Goal: Transaction & Acquisition: Purchase product/service

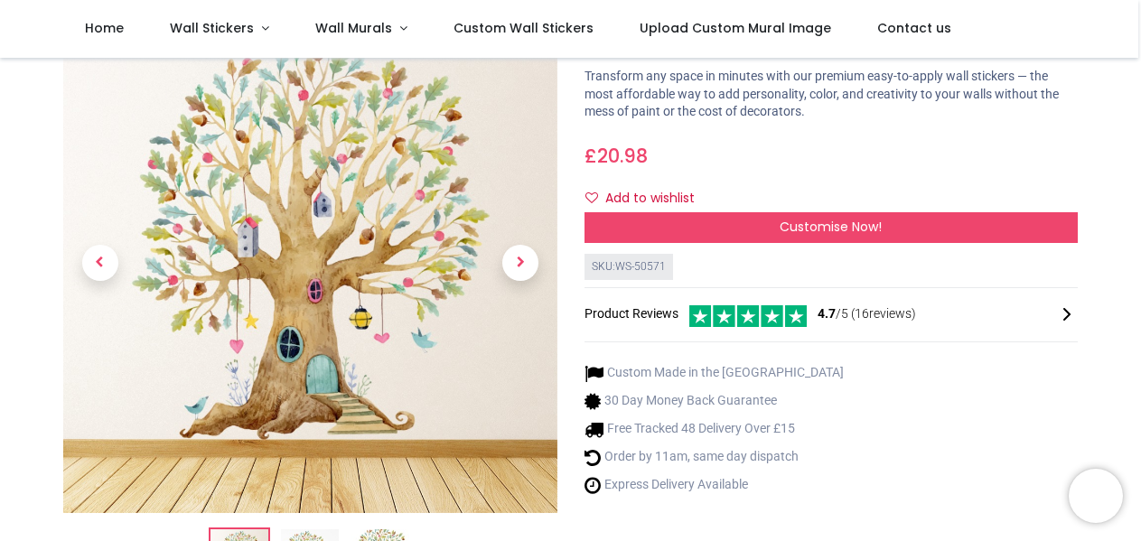
scroll to position [50, 0]
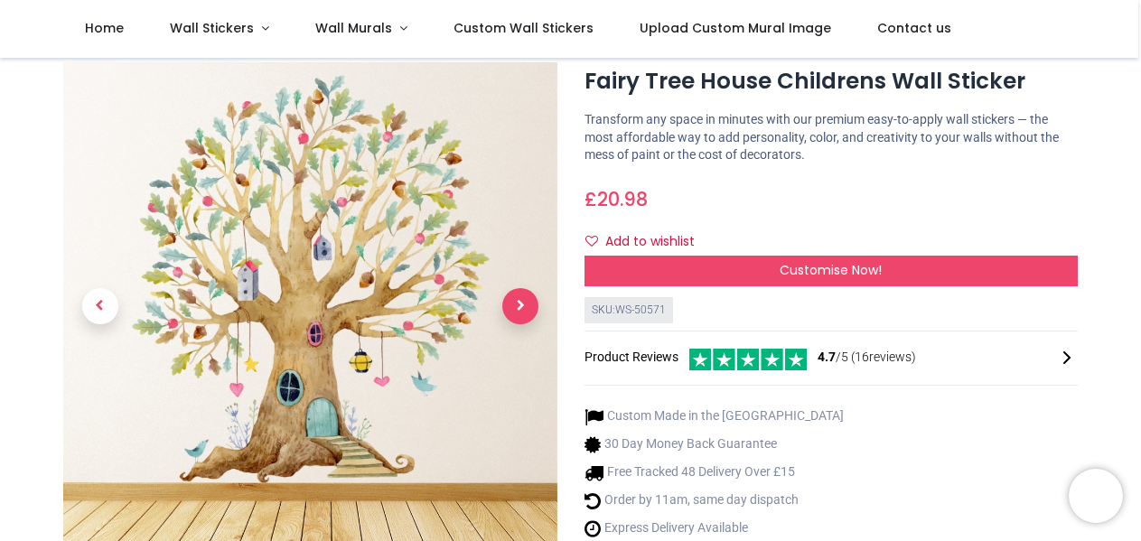
click at [518, 301] on span "Next" at bounding box center [520, 306] width 36 height 36
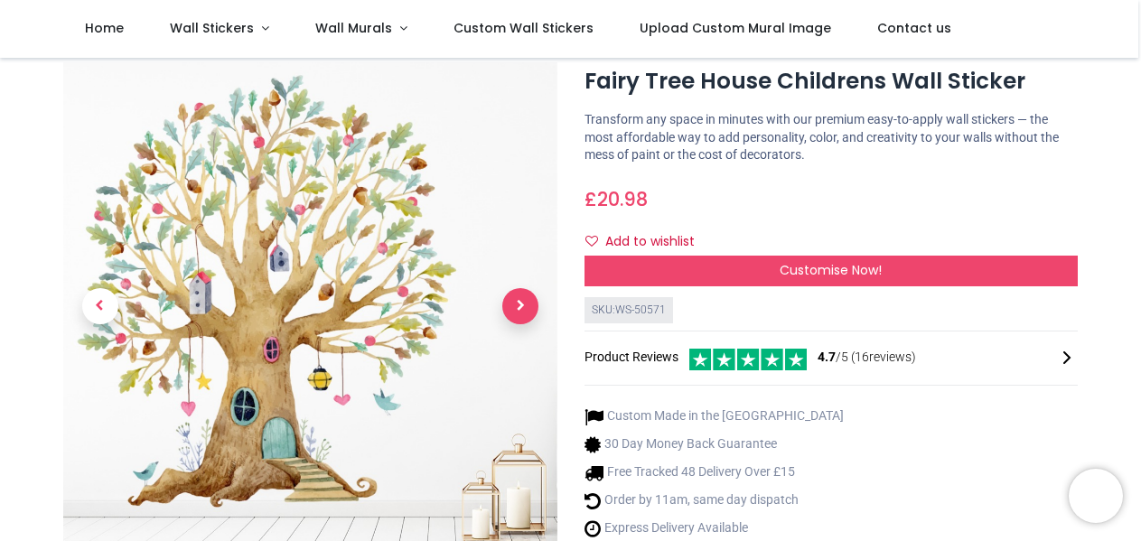
click at [518, 301] on div at bounding box center [310, 354] width 521 height 585
click at [388, 211] on img at bounding box center [310, 309] width 494 height 494
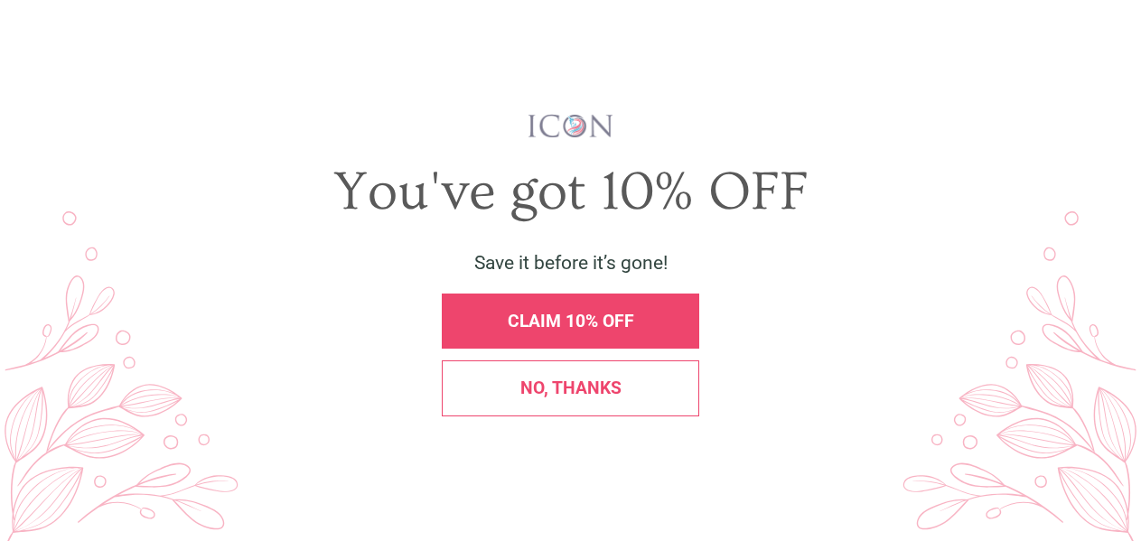
scroll to position [0, 0]
click at [554, 388] on span "No, thanks" at bounding box center [570, 388] width 101 height 21
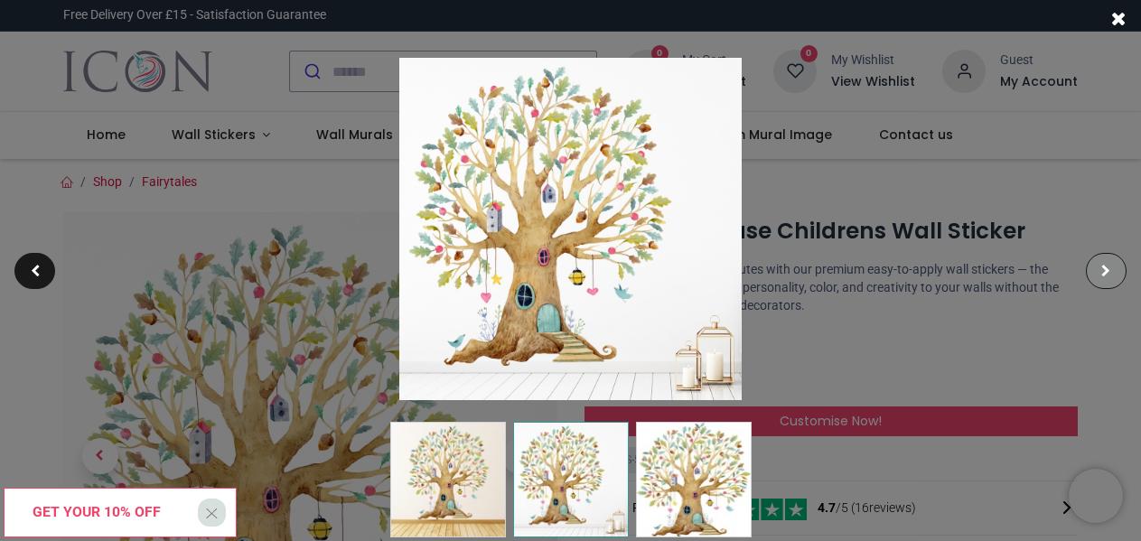
click at [1104, 270] on span at bounding box center [1105, 271] width 9 height 13
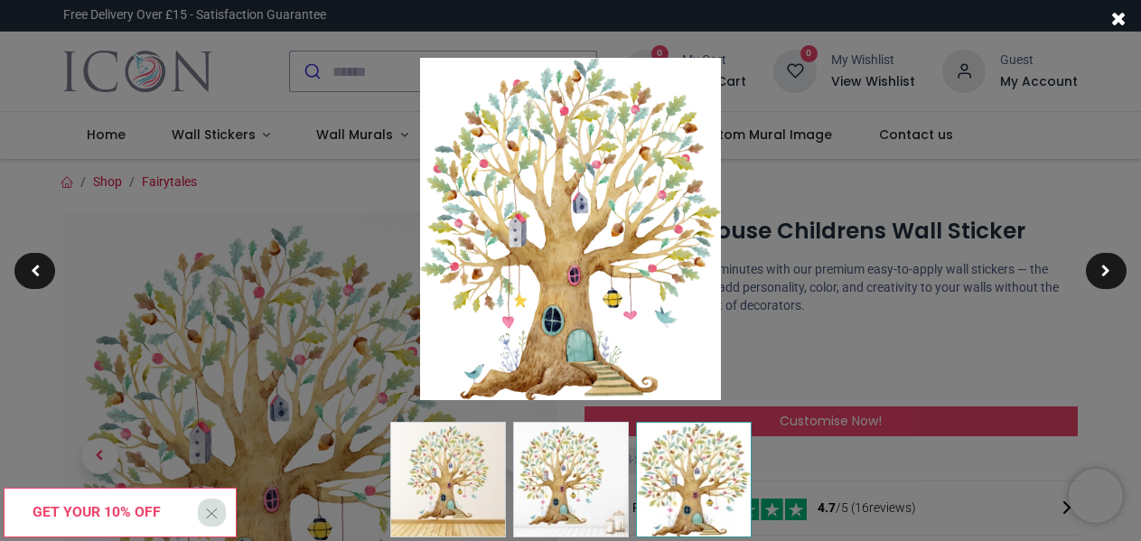
click at [1118, 19] on span at bounding box center [1118, 18] width 15 height 19
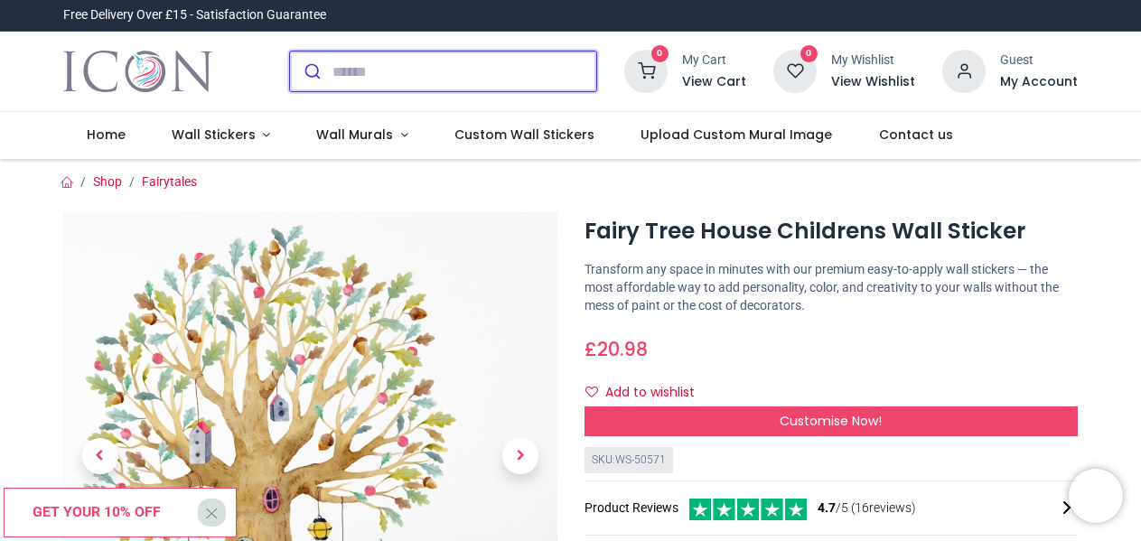
click at [309, 65] on icon "submit" at bounding box center [312, 71] width 15 height 15
click at [332, 63] on input "search" at bounding box center [464, 71] width 264 height 40
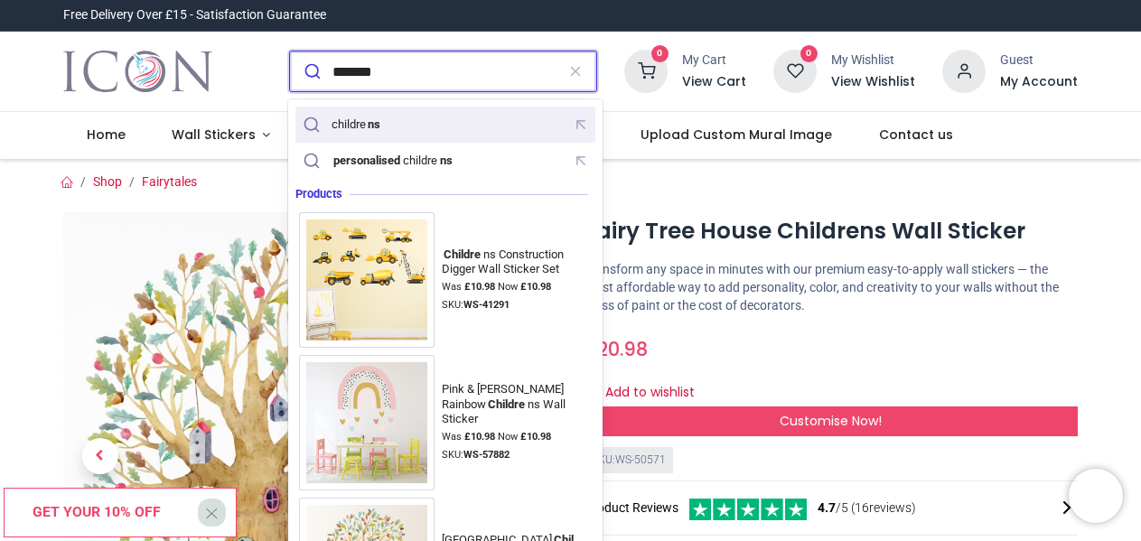
click at [365, 126] on div "childre ns" at bounding box center [357, 124] width 51 height 14
type input "*********"
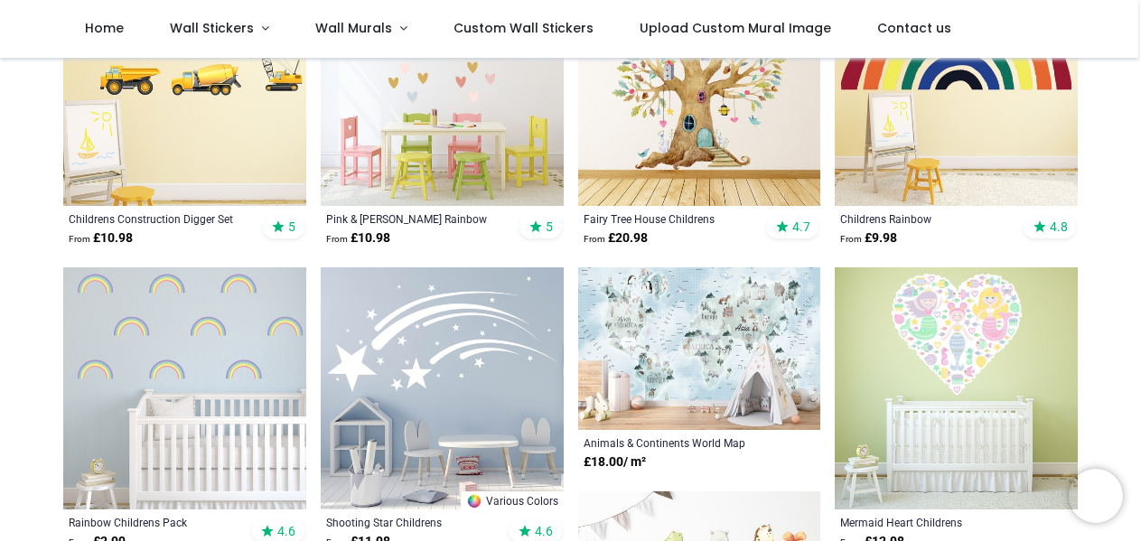
scroll to position [339, 0]
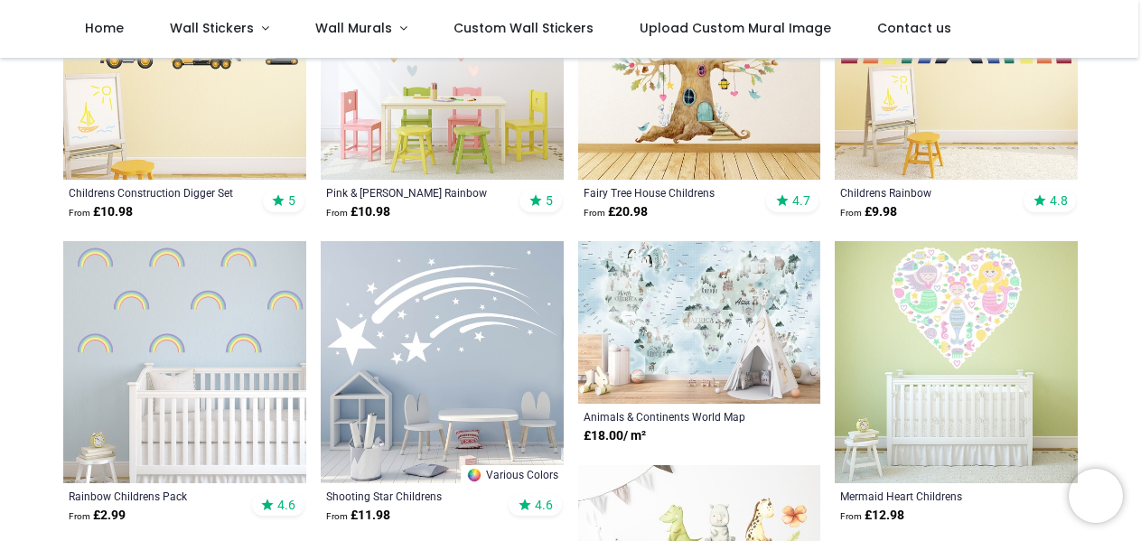
drag, startPoint x: 1137, startPoint y: 115, endPoint x: 1129, endPoint y: 143, distance: 28.9
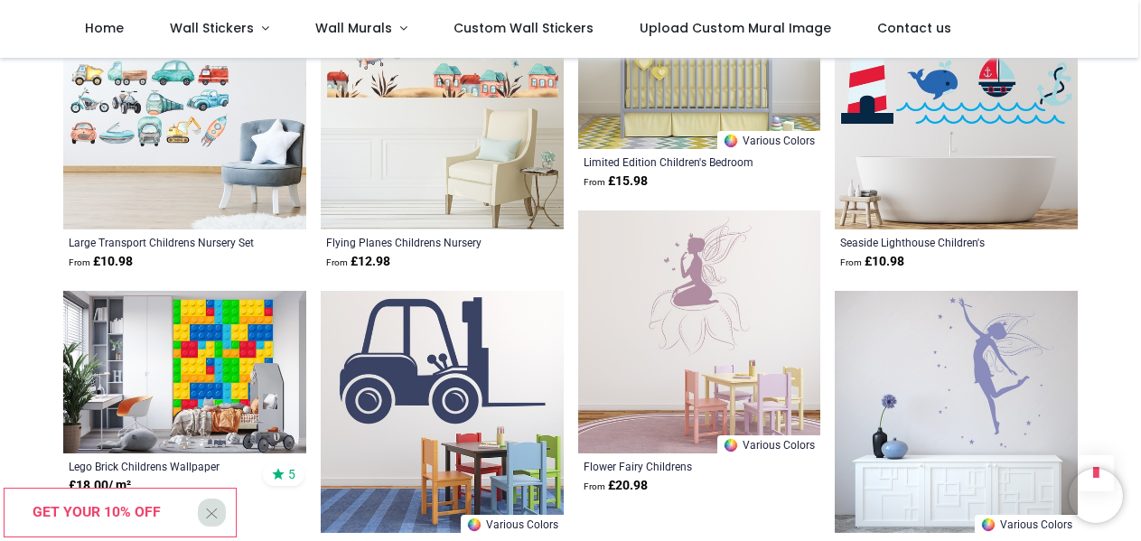
scroll to position [1837, 0]
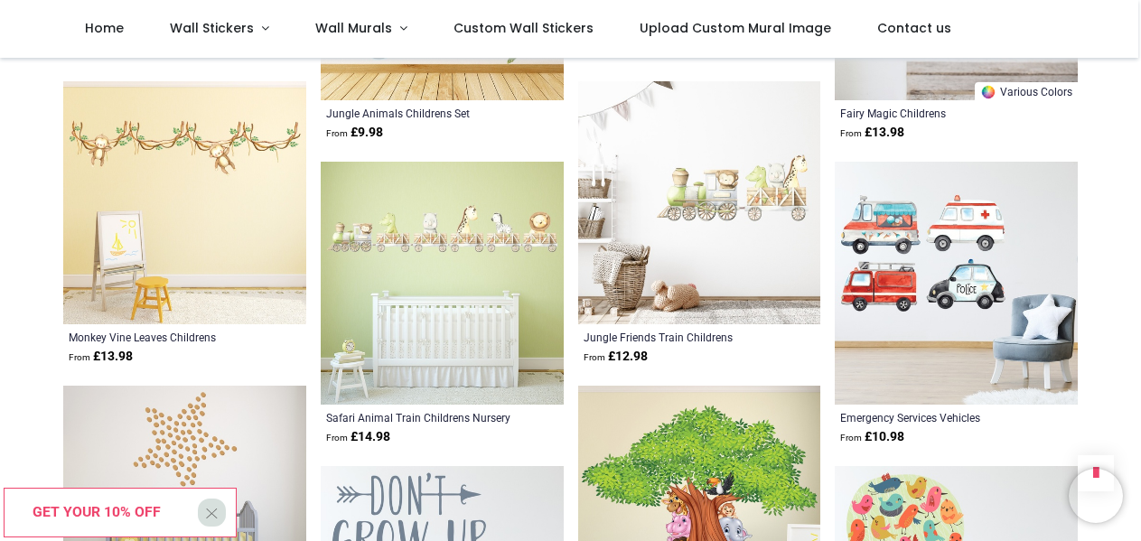
scroll to position [2790, 0]
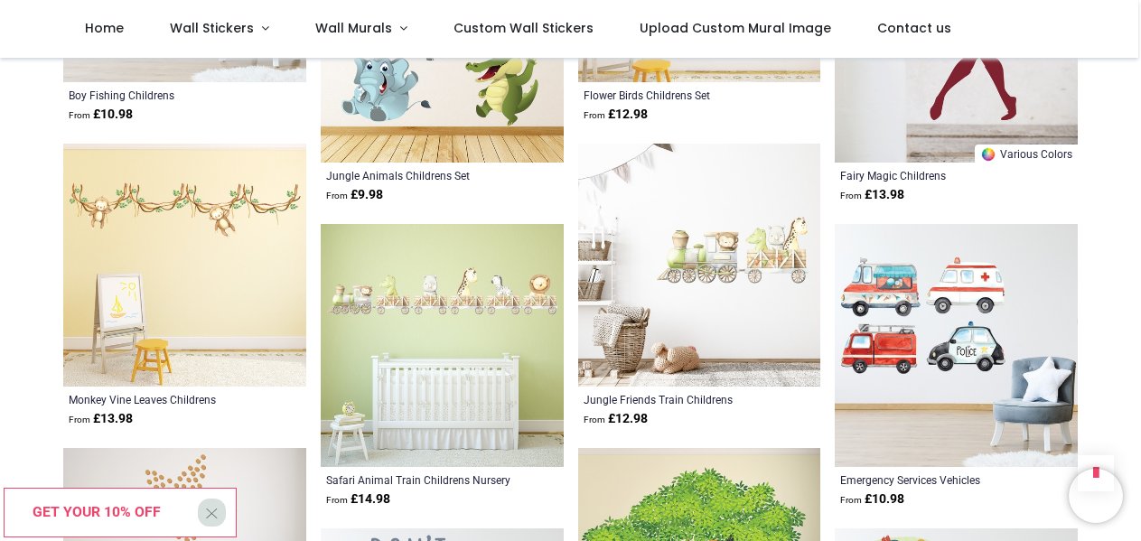
click at [193, 198] on img at bounding box center [184, 265] width 243 height 243
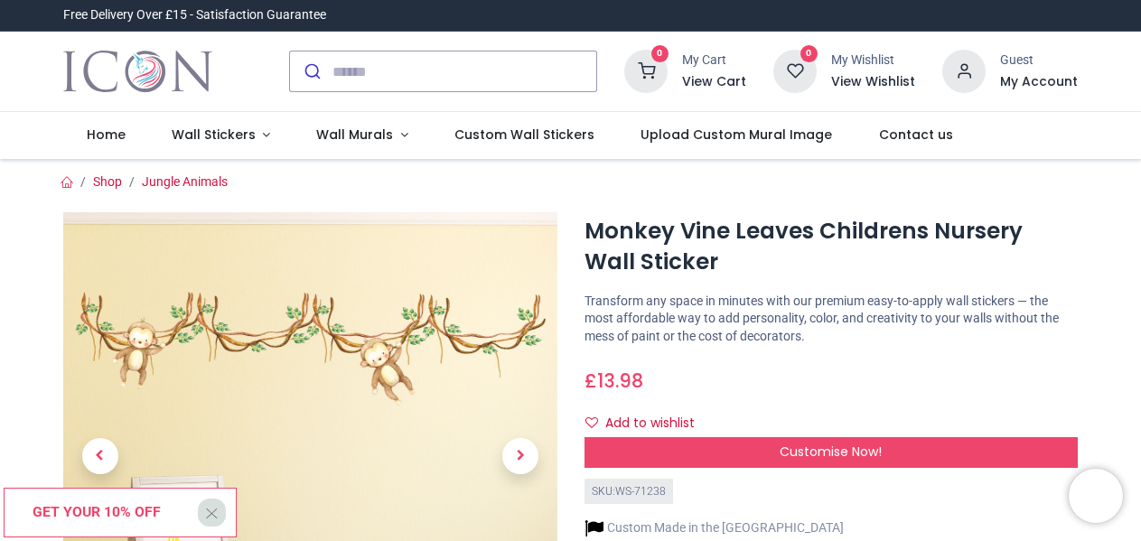
drag, startPoint x: 1136, startPoint y: 70, endPoint x: 1137, endPoint y: 79, distance: 9.1
click at [1137, 79] on div "0 My Cart View Cart 0 Guest" at bounding box center [570, 72] width 1141 height 80
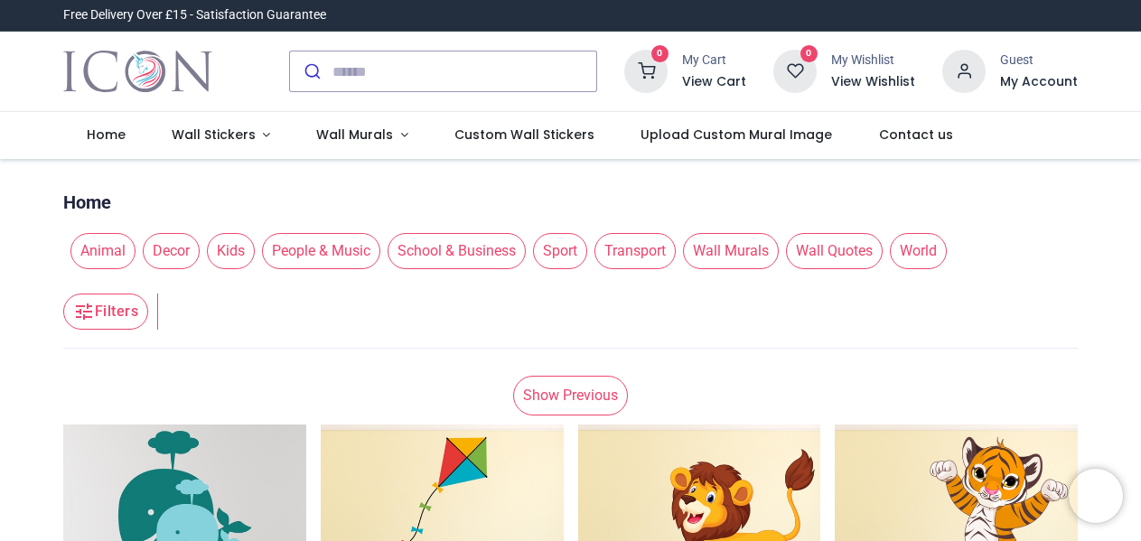
click at [224, 253] on span "Kids" at bounding box center [231, 251] width 48 height 36
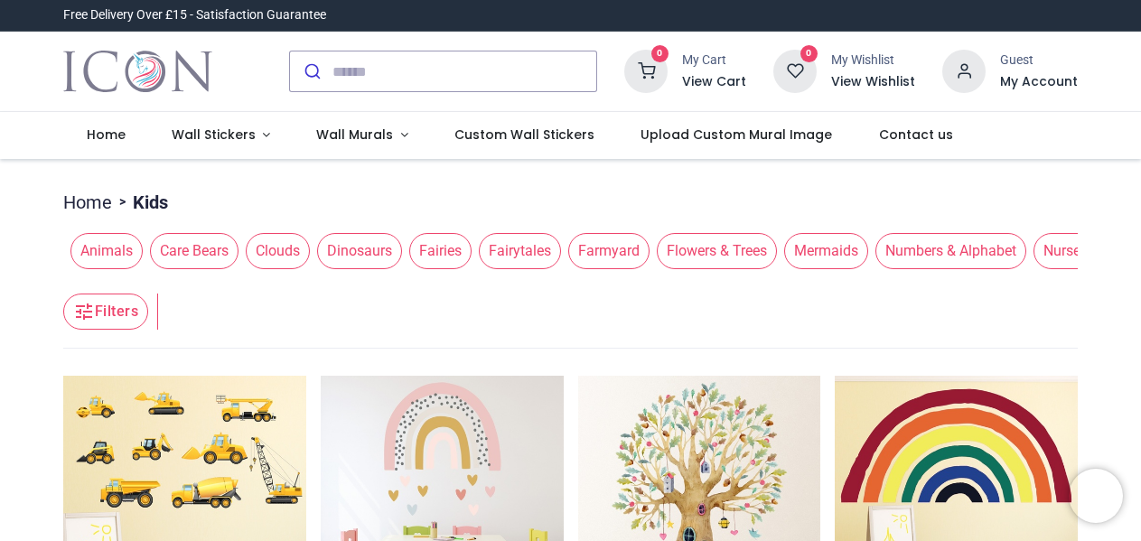
drag, startPoint x: 1137, startPoint y: 75, endPoint x: 1137, endPoint y: 108, distance: 32.5
click at [1137, 108] on div "0 My Cart View Cart 0 Guest" at bounding box center [570, 72] width 1141 height 80
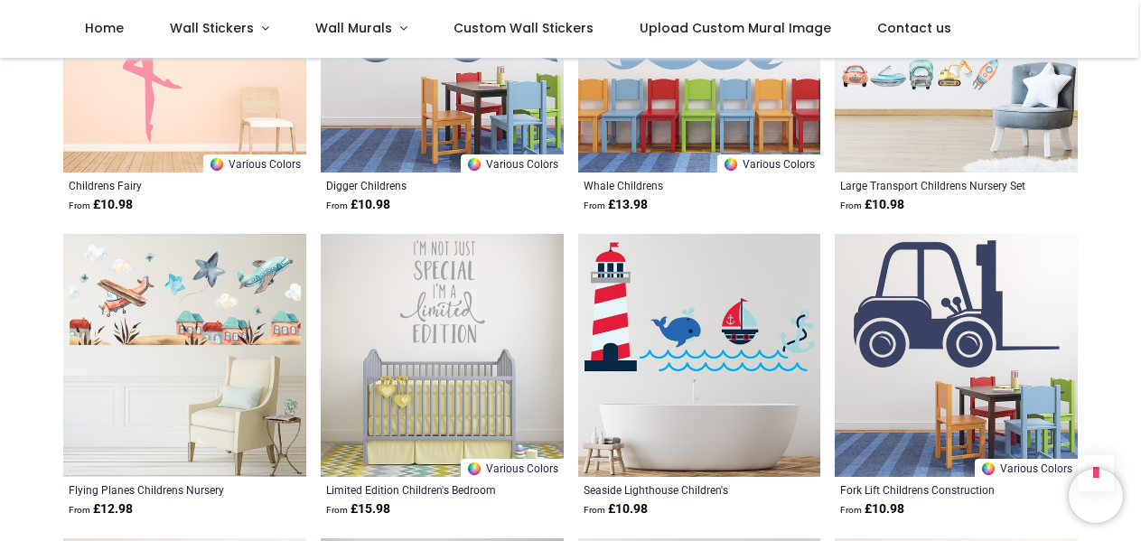
scroll to position [1634, 0]
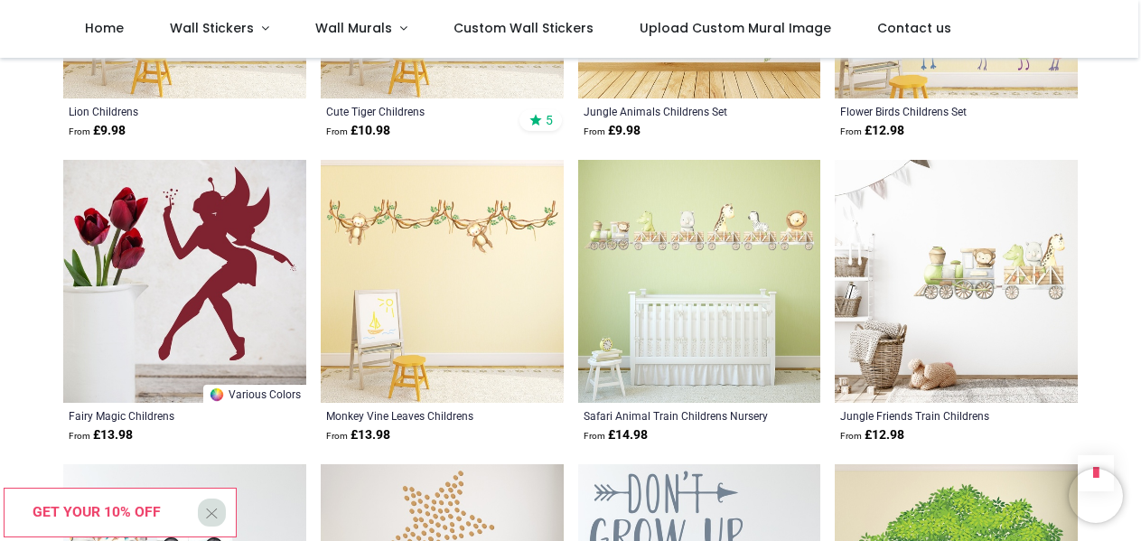
scroll to position [2550, 0]
drag, startPoint x: 1137, startPoint y: 299, endPoint x: 1137, endPoint y: 320, distance: 20.8
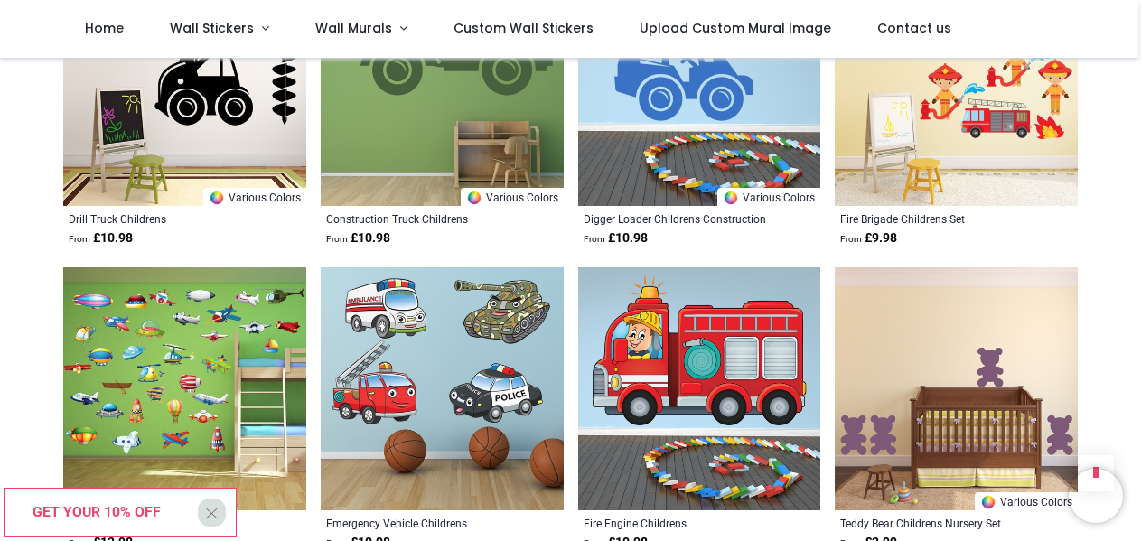
scroll to position [4009, 0]
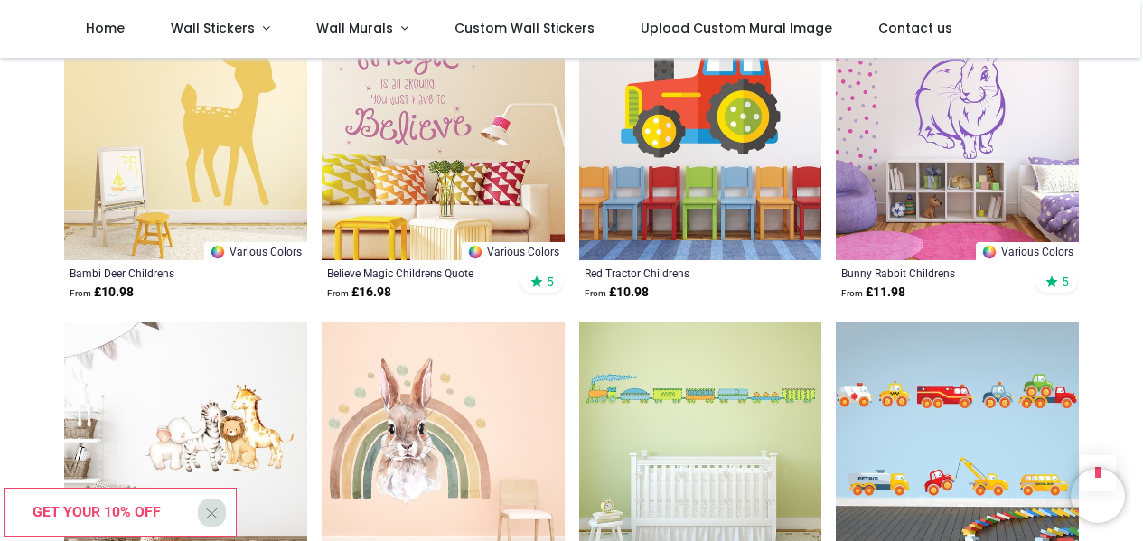
scroll to position [6088, 0]
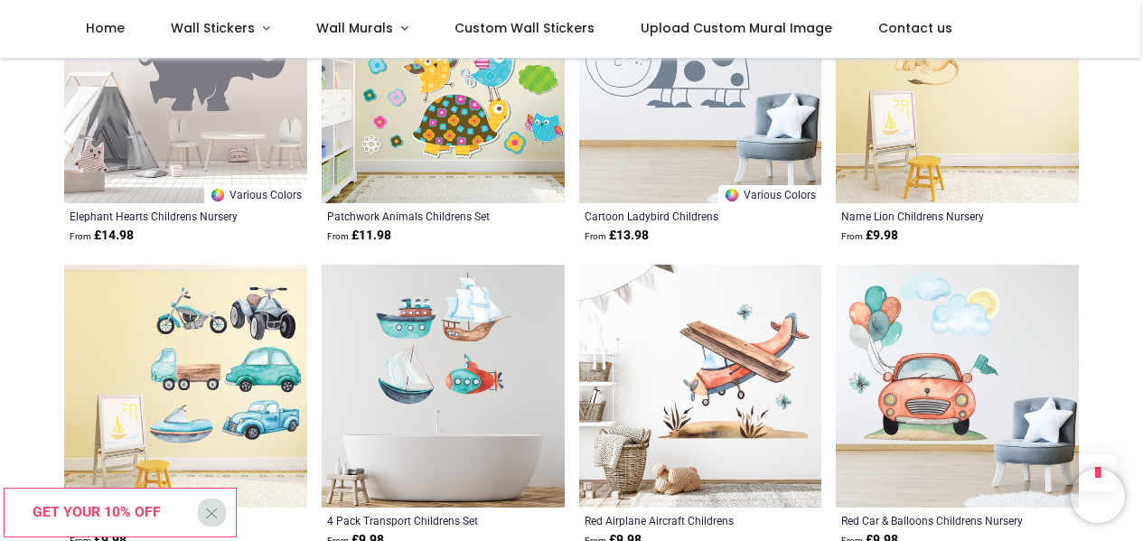
scroll to position [7939, 0]
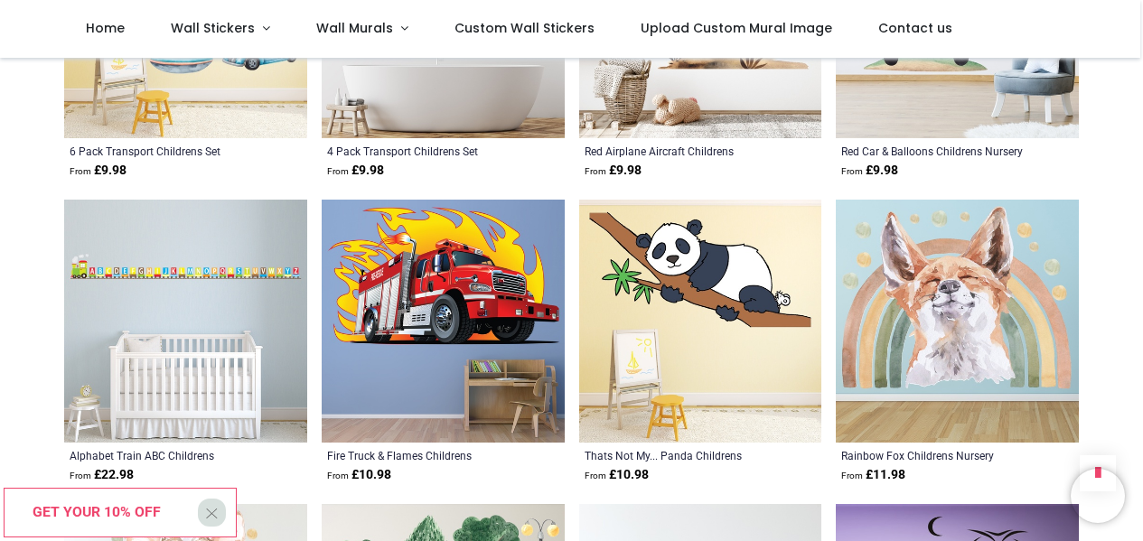
scroll to position [8307, 0]
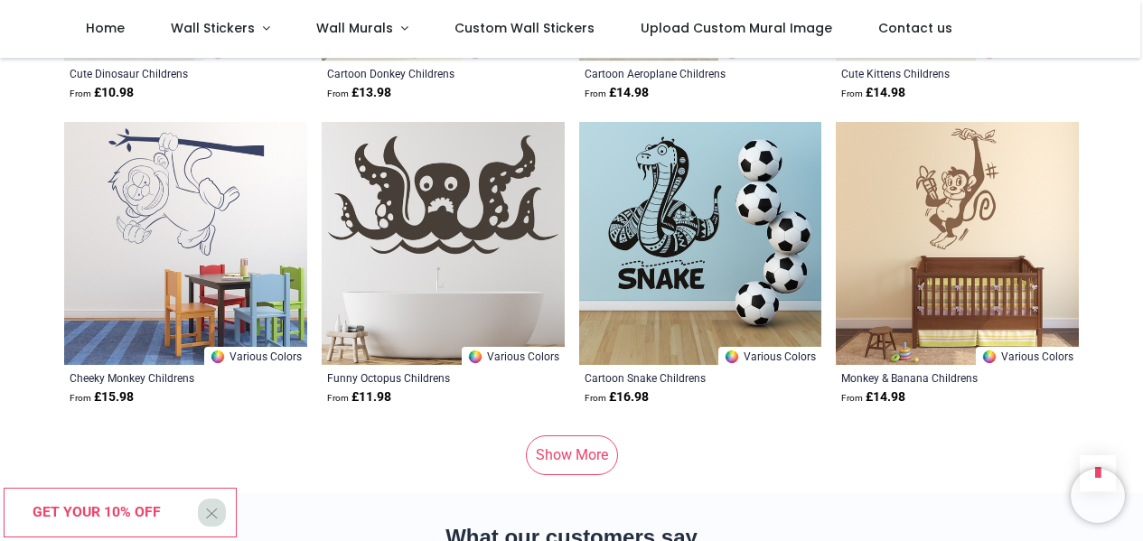
scroll to position [10519, 0]
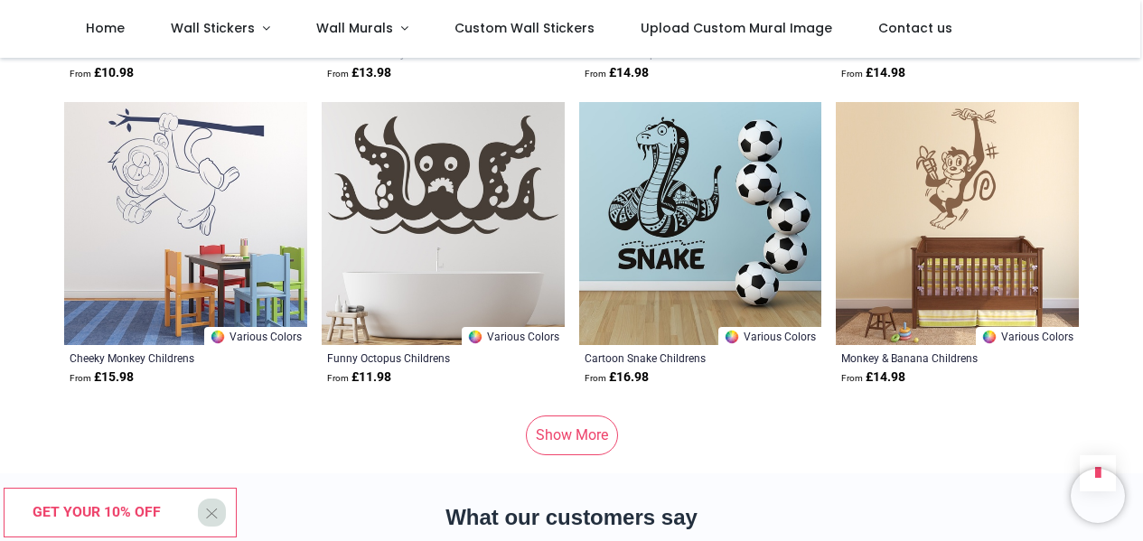
click at [575, 416] on link "Show More" at bounding box center [572, 436] width 92 height 40
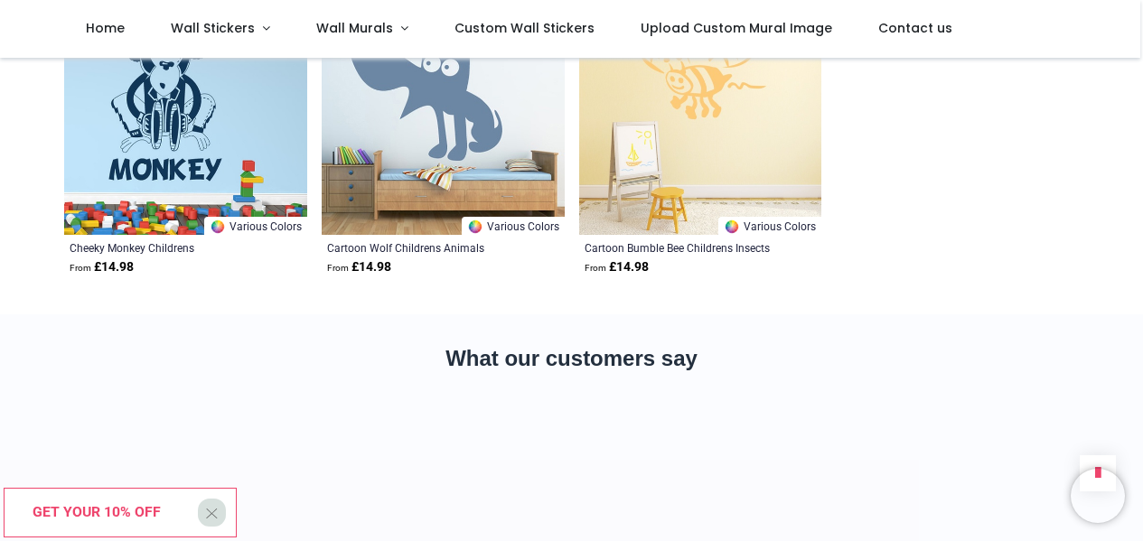
scroll to position [11563, 0]
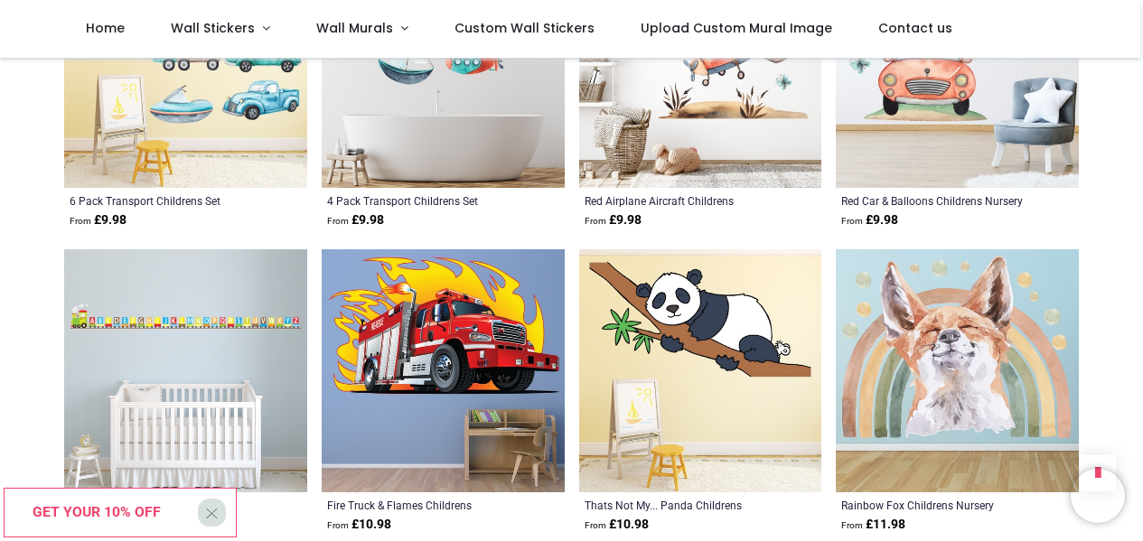
scroll to position [3280, 0]
